Goal: Transaction & Acquisition: Obtain resource

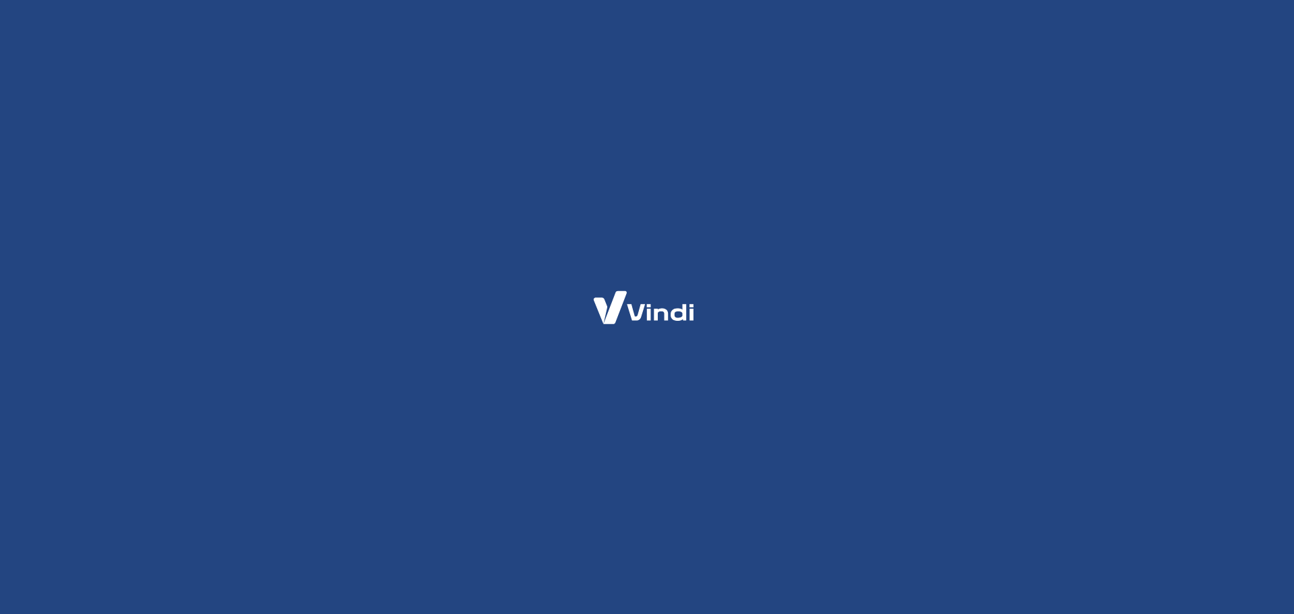
click at [1012, 359] on div at bounding box center [647, 307] width 1294 height 614
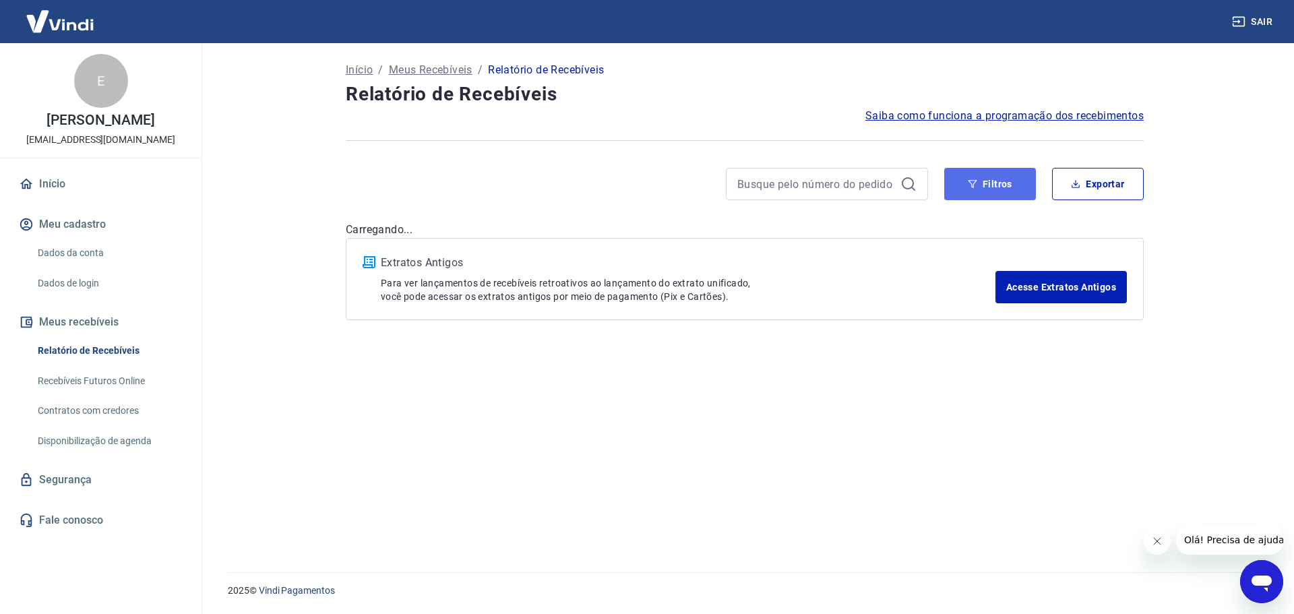
click at [997, 177] on button "Filtros" at bounding box center [990, 184] width 92 height 32
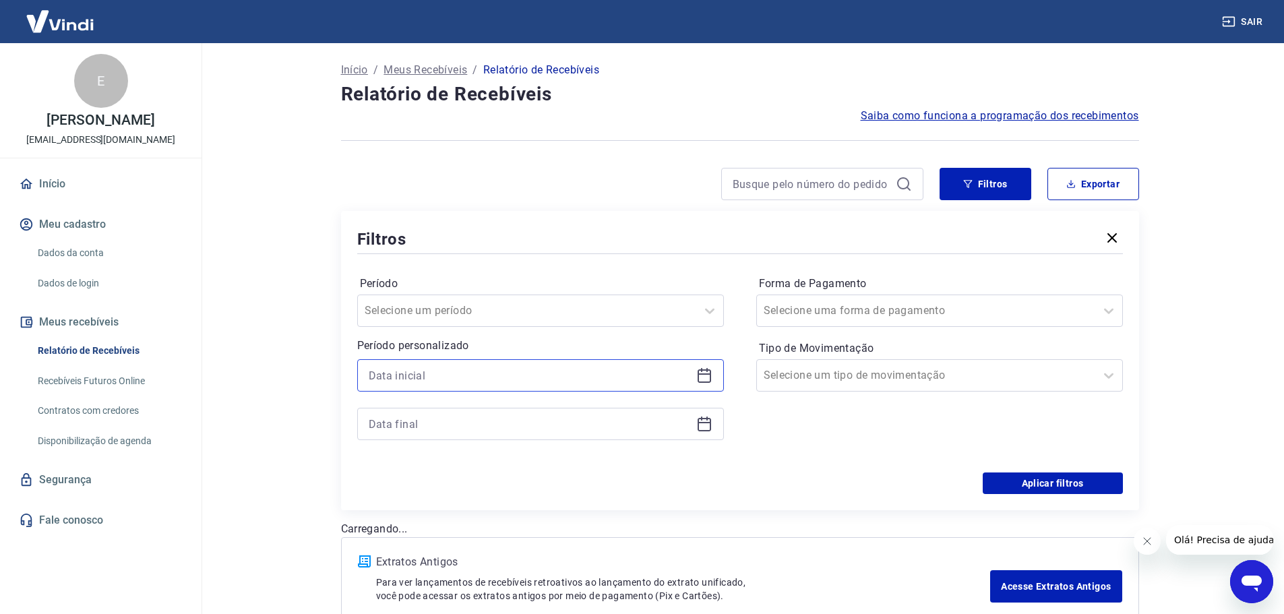
click at [559, 373] on input at bounding box center [530, 375] width 322 height 20
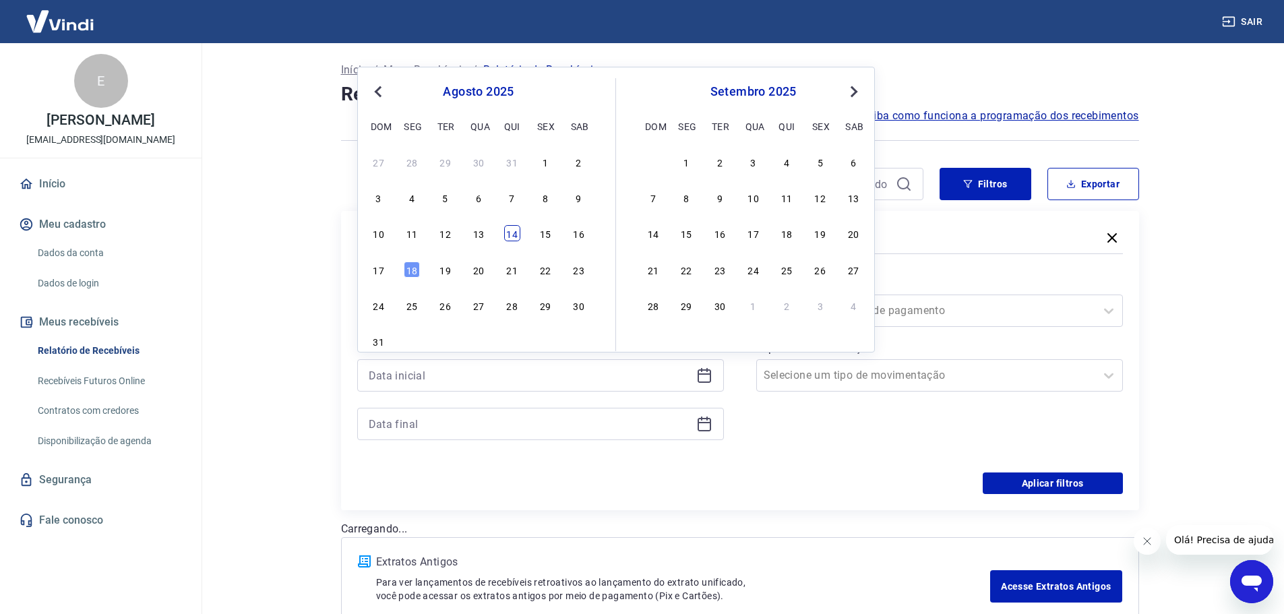
click at [514, 235] on div "14" at bounding box center [512, 233] width 16 height 16
type input "[DATE]"
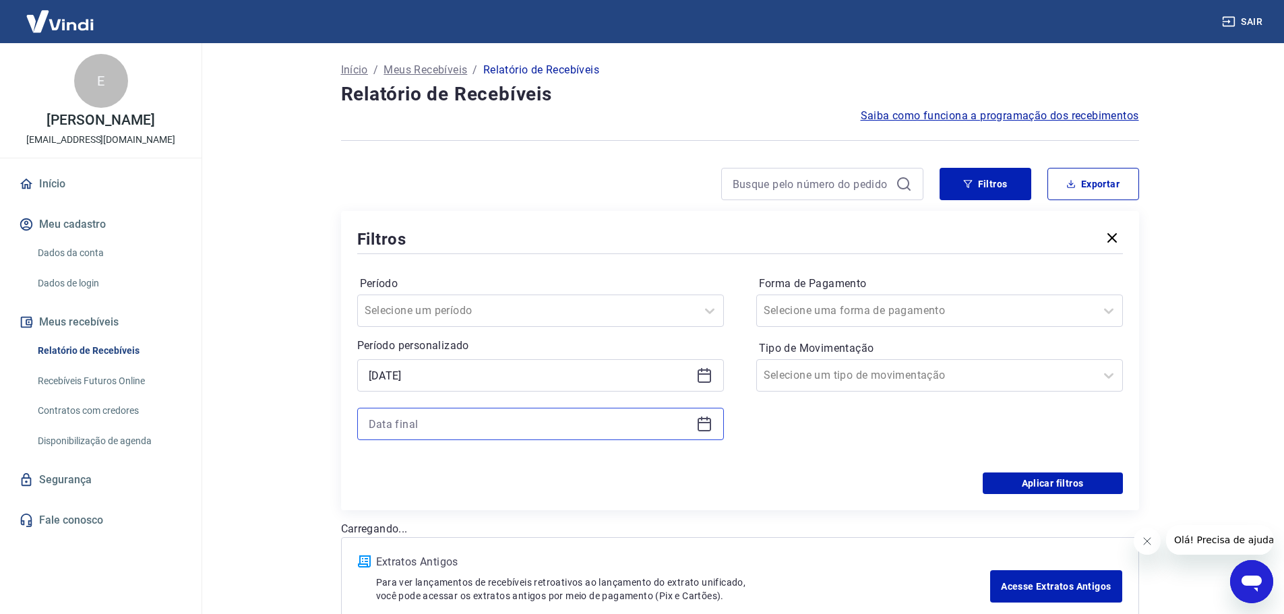
click at [422, 426] on input at bounding box center [530, 424] width 322 height 20
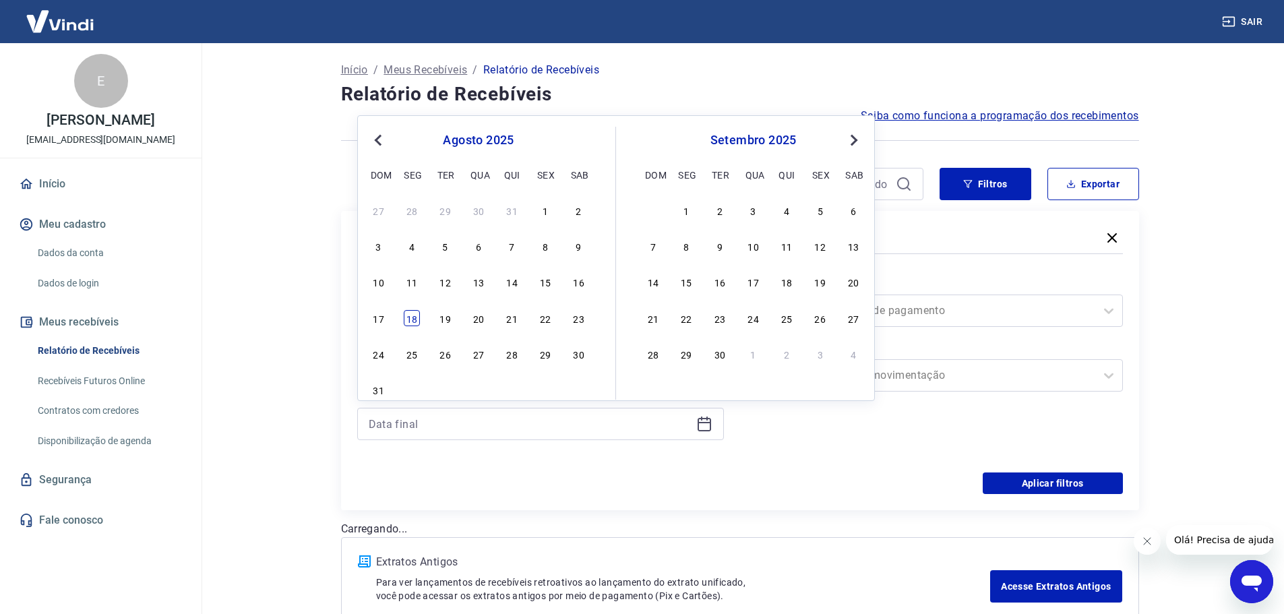
click at [417, 320] on div "18" at bounding box center [412, 318] width 16 height 16
type input "[DATE]"
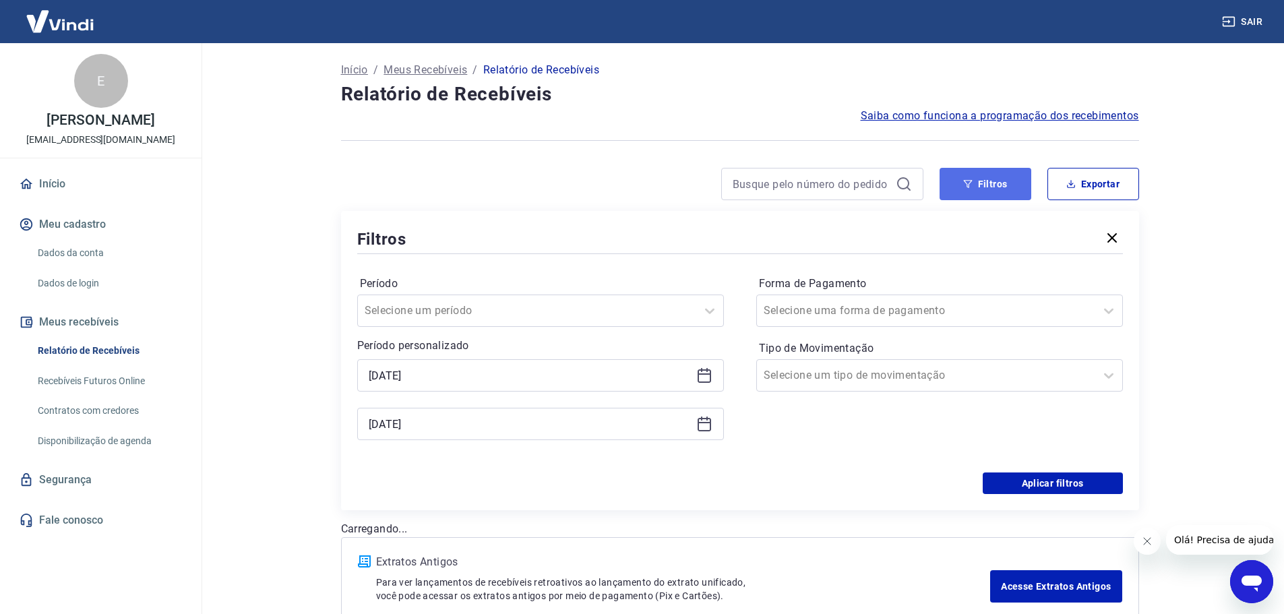
click at [995, 193] on button "Filtros" at bounding box center [986, 184] width 92 height 32
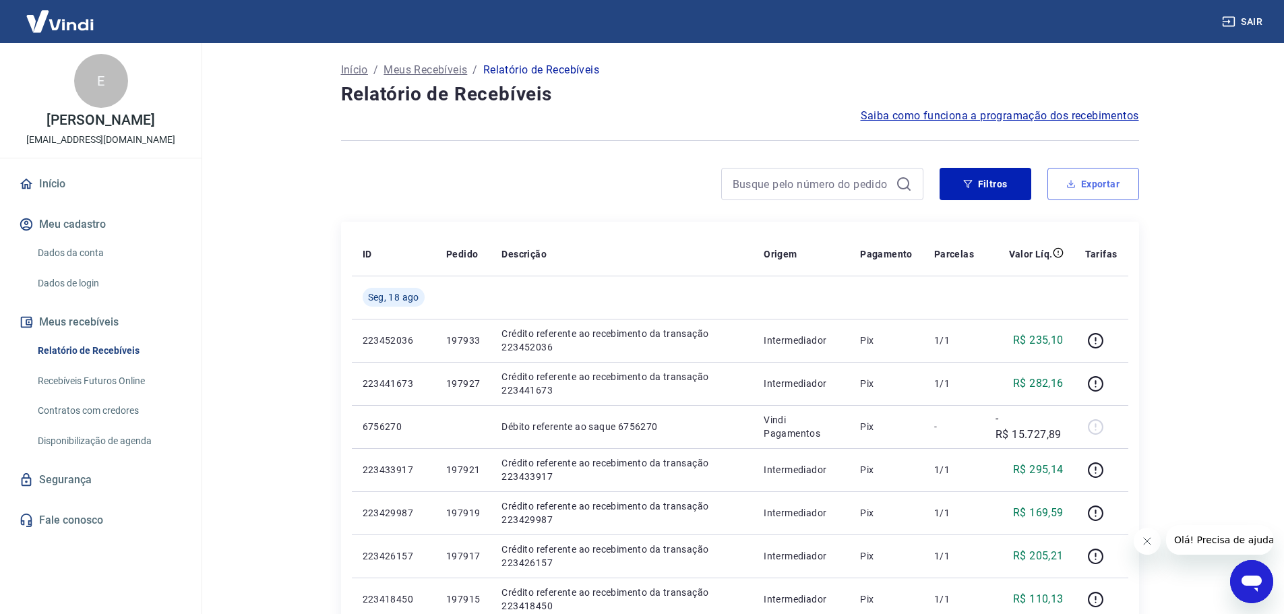
click at [1113, 176] on button "Exportar" at bounding box center [1093, 184] width 92 height 32
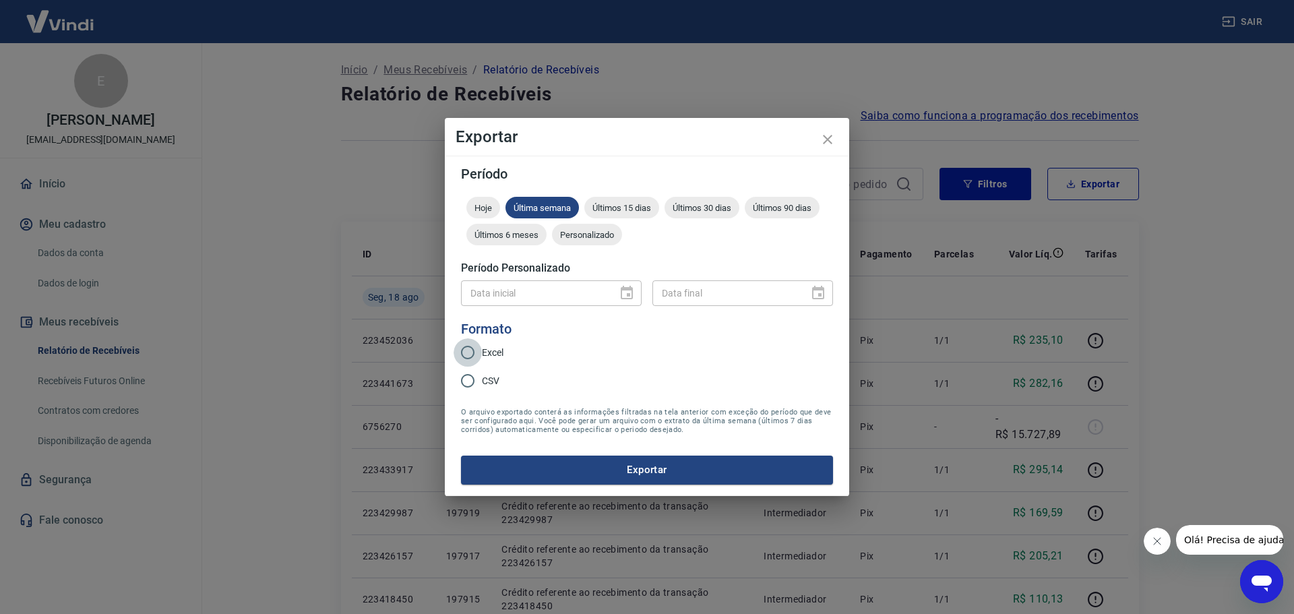
click at [475, 350] on input "Excel" at bounding box center [468, 352] width 28 height 28
radio input "true"
click at [641, 469] on button "Exportar" at bounding box center [647, 470] width 372 height 28
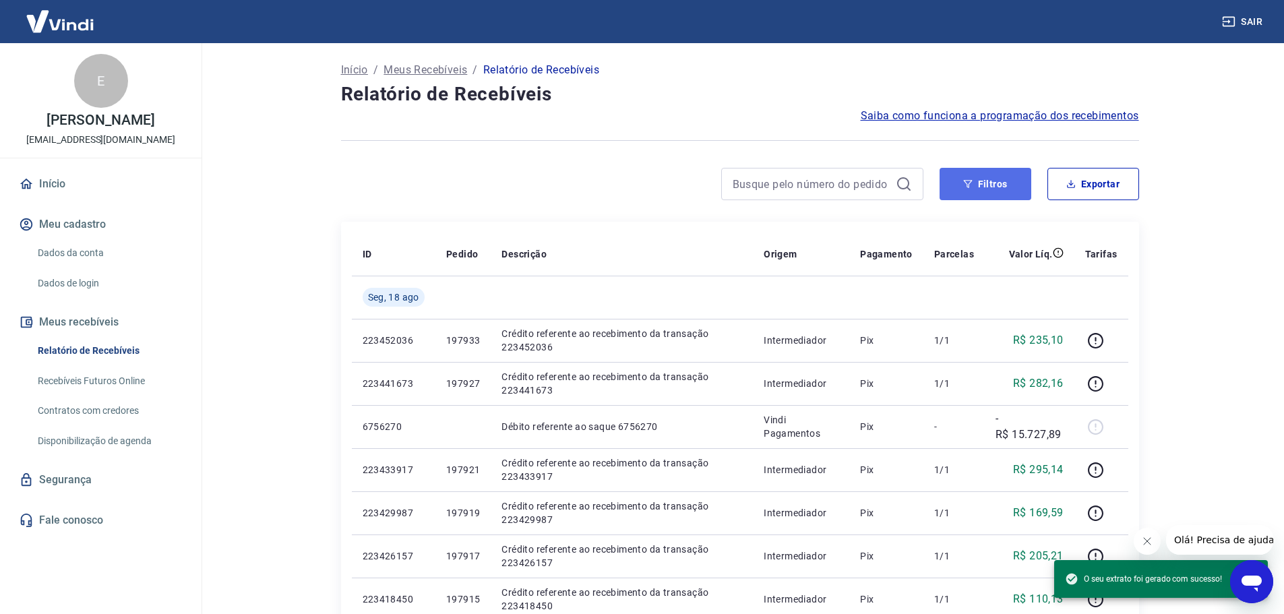
click at [1002, 185] on button "Filtros" at bounding box center [986, 184] width 92 height 32
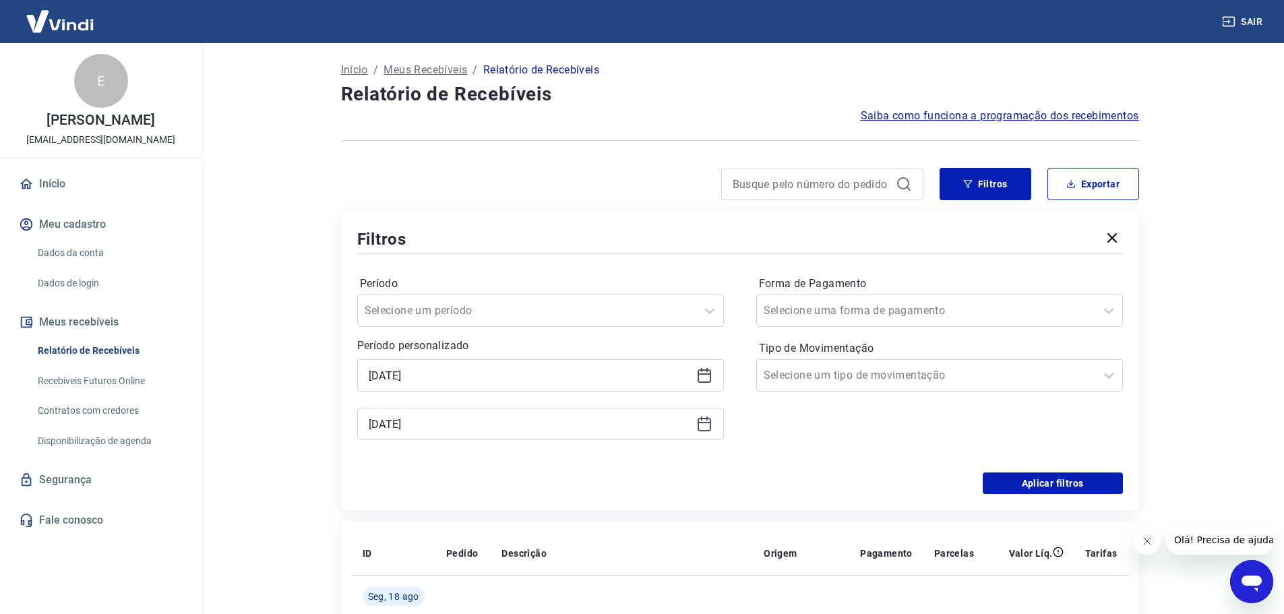
click at [703, 370] on icon at bounding box center [704, 375] width 13 height 13
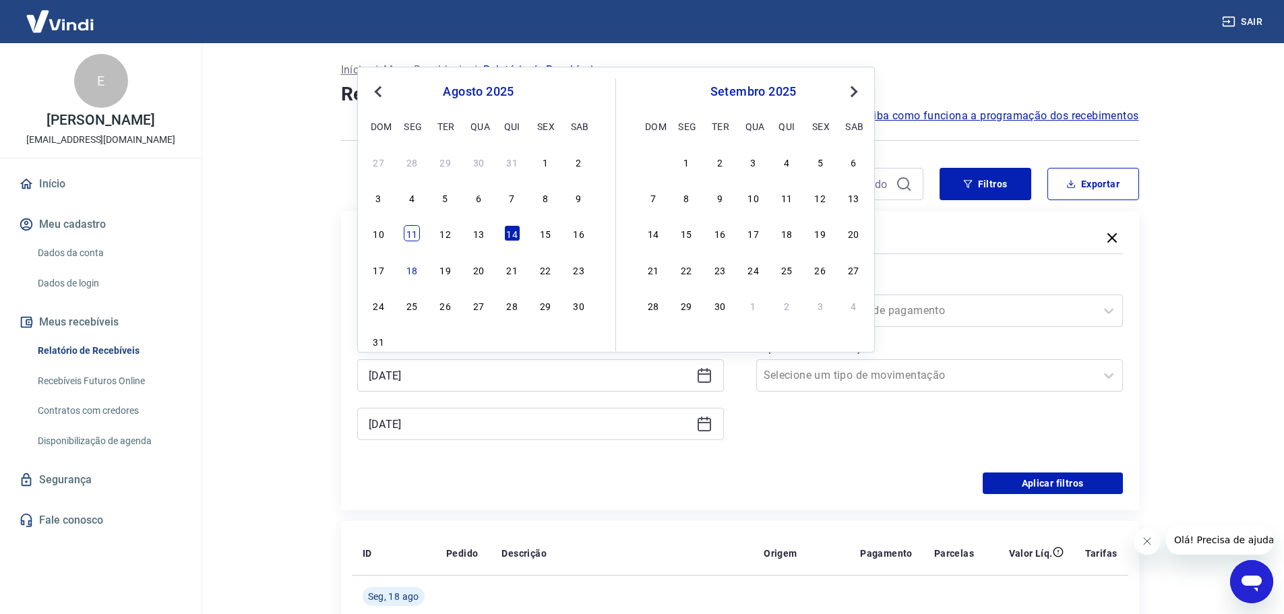
click at [410, 237] on div "11" at bounding box center [412, 233] width 16 height 16
type input "[DATE]"
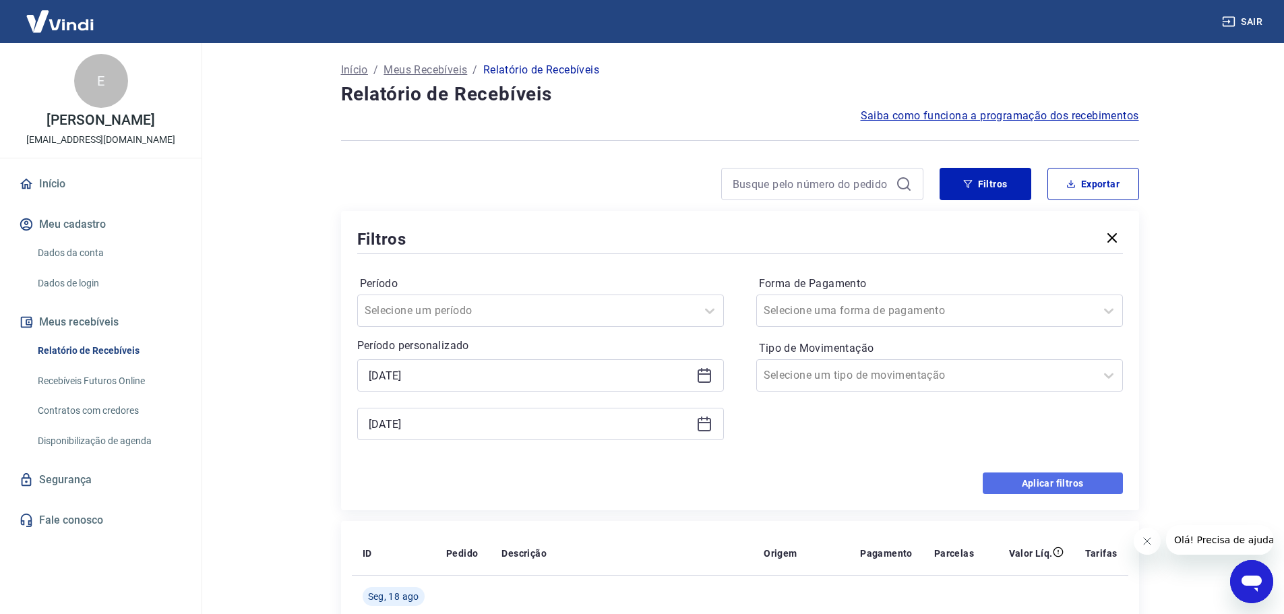
click at [1063, 479] on button "Aplicar filtros" at bounding box center [1053, 483] width 140 height 22
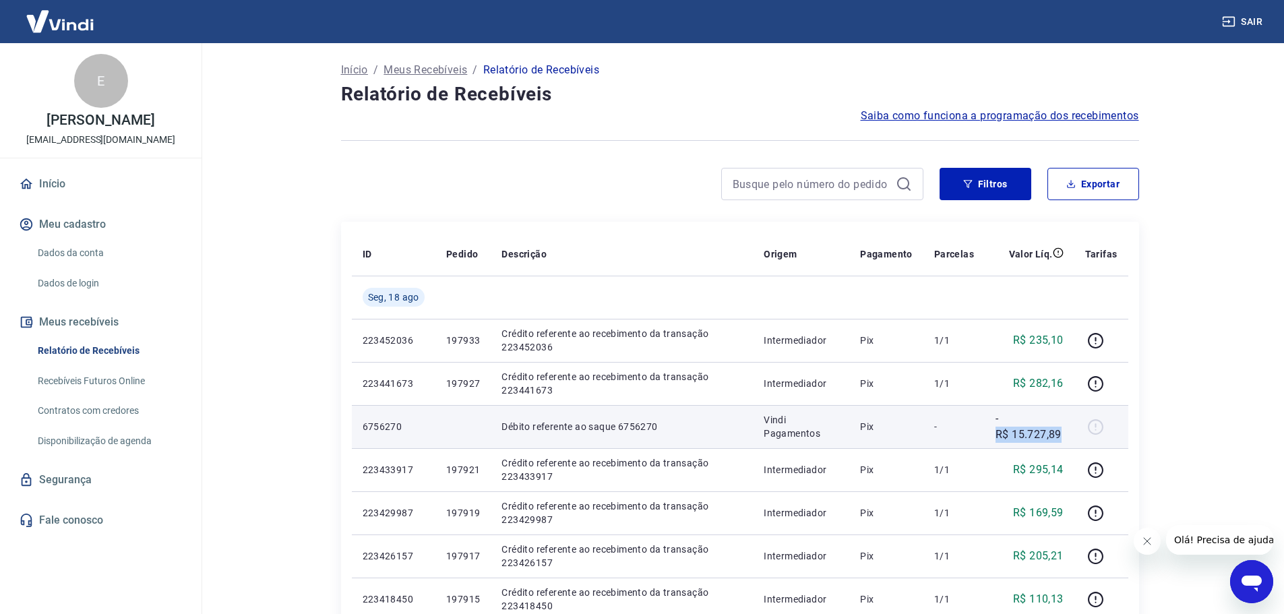
drag, startPoint x: 996, startPoint y: 438, endPoint x: 1060, endPoint y: 440, distance: 64.1
click at [1060, 440] on p "-R$ 15.727,89" at bounding box center [1029, 426] width 68 height 32
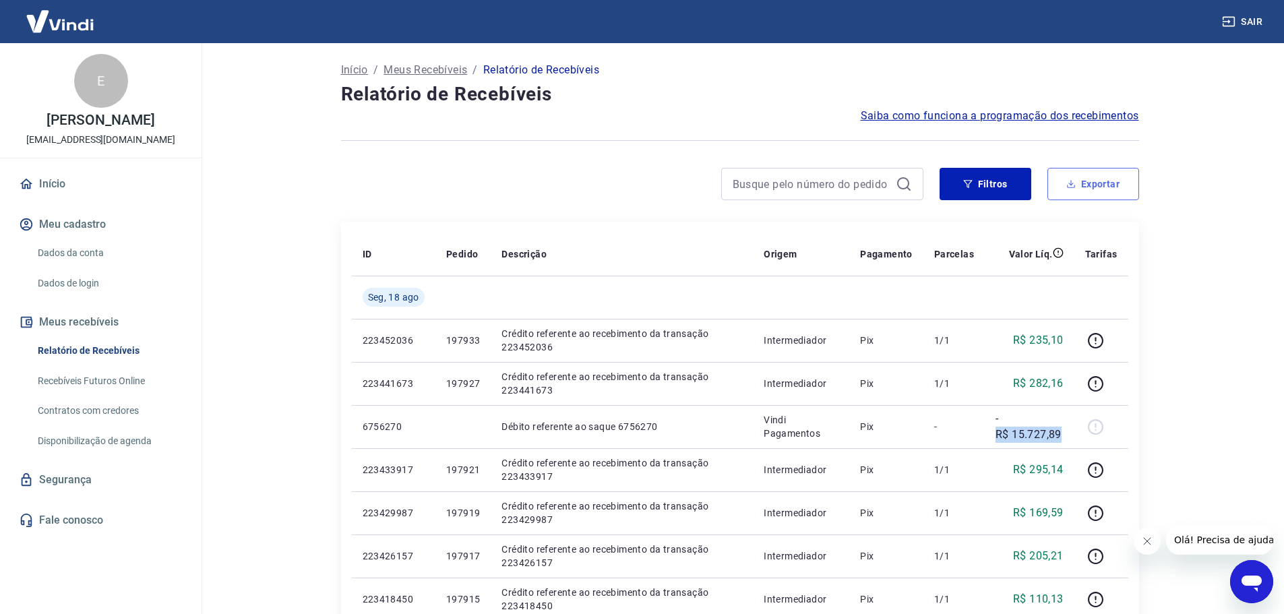
click at [1097, 192] on button "Exportar" at bounding box center [1093, 184] width 92 height 32
type input "[DATE]"
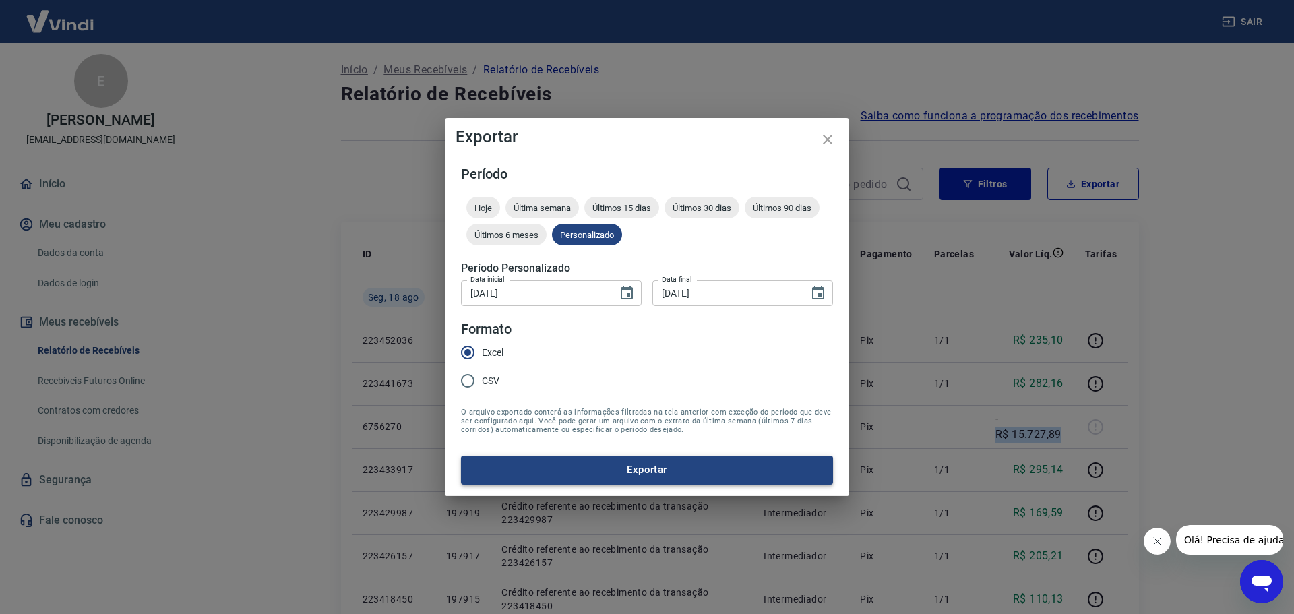
click at [699, 473] on button "Exportar" at bounding box center [647, 470] width 372 height 28
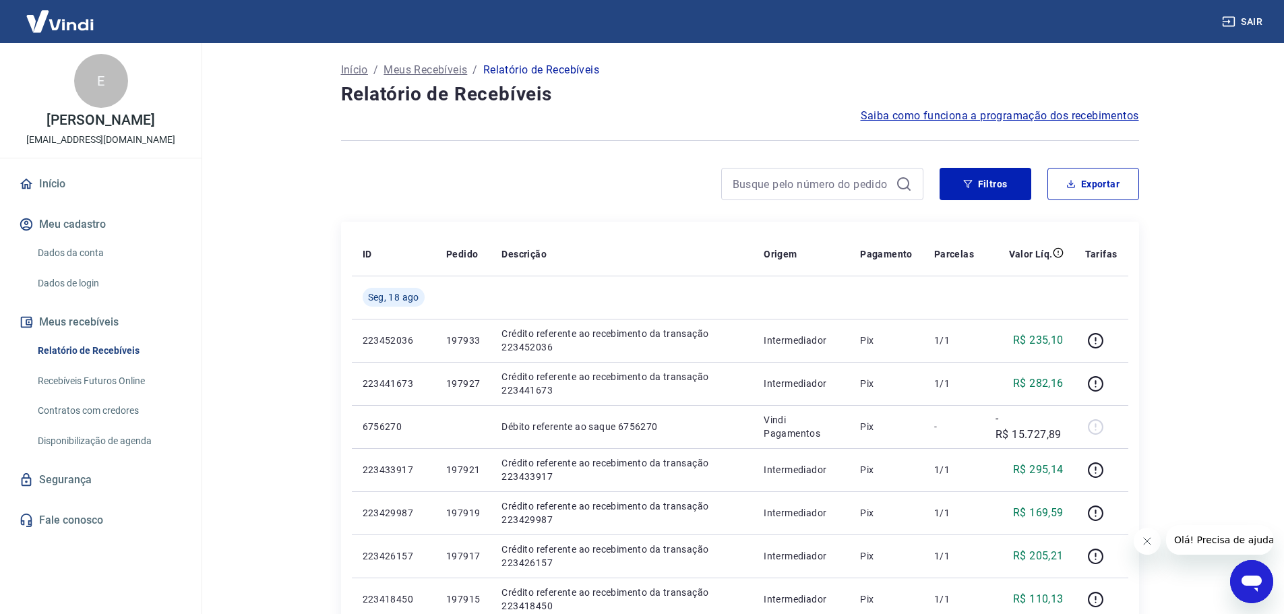
click at [1265, 208] on main "Início / Meus Recebíveis / Relatório de Recebíveis Relatório de Recebíveis Saib…" at bounding box center [739, 328] width 1088 height 571
click at [1001, 185] on button "Filtros" at bounding box center [986, 184] width 92 height 32
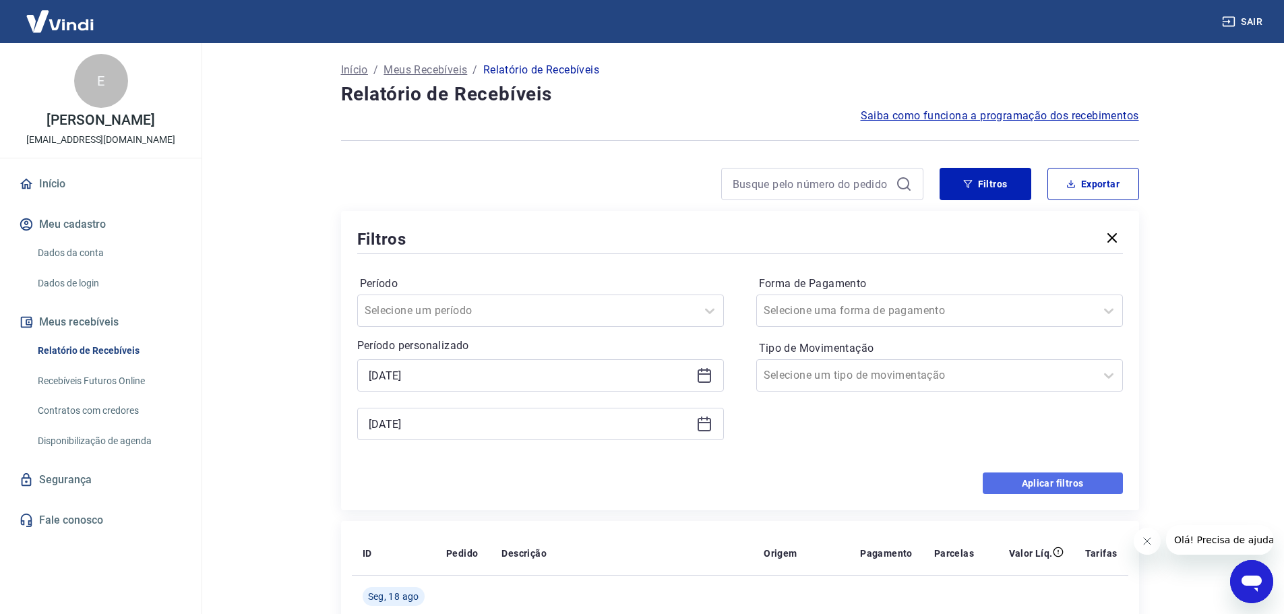
click at [1079, 486] on button "Aplicar filtros" at bounding box center [1053, 483] width 140 height 22
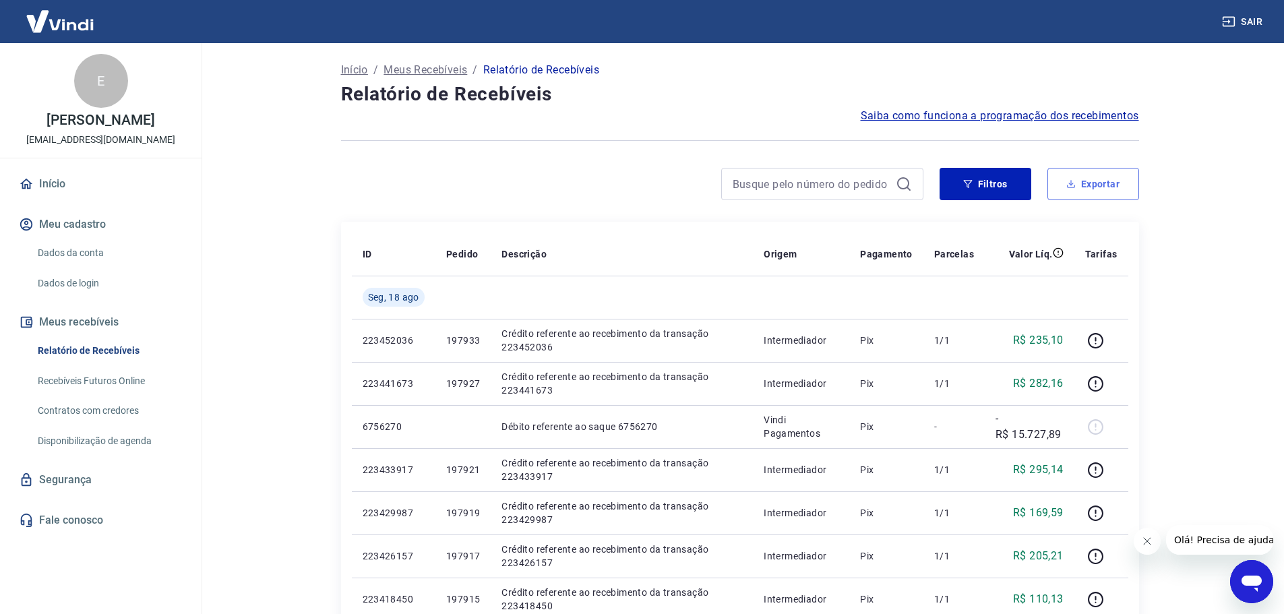
click at [1096, 193] on button "Exportar" at bounding box center [1093, 184] width 92 height 32
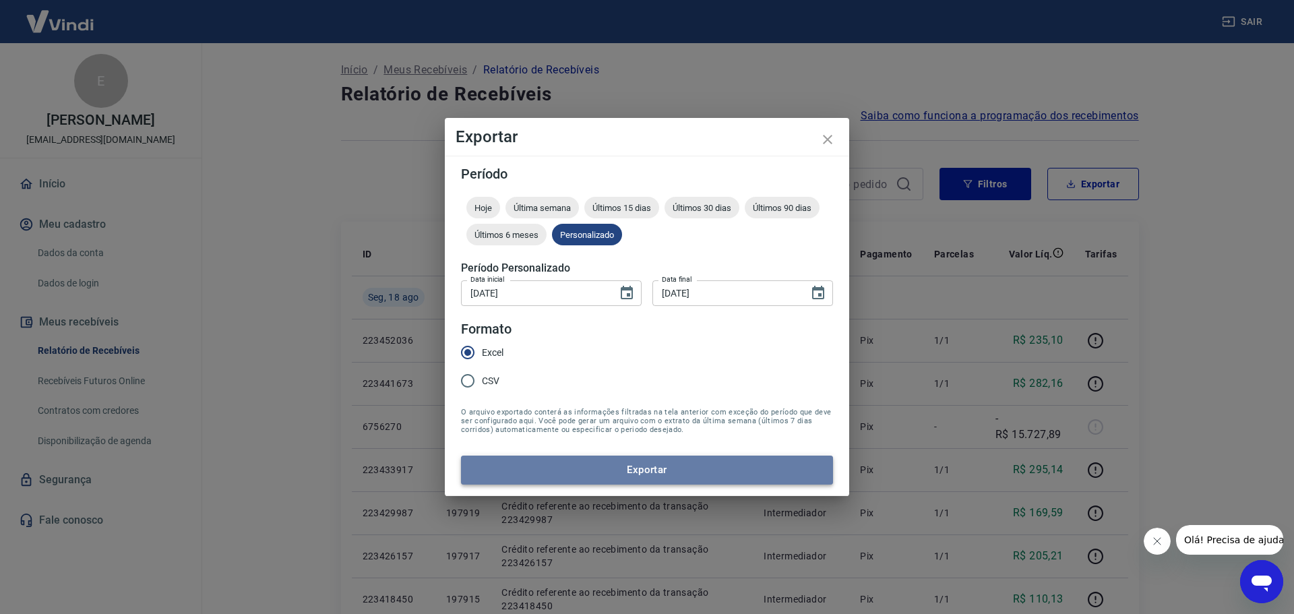
click at [639, 472] on button "Exportar" at bounding box center [647, 470] width 372 height 28
